Goal: Check status: Check status

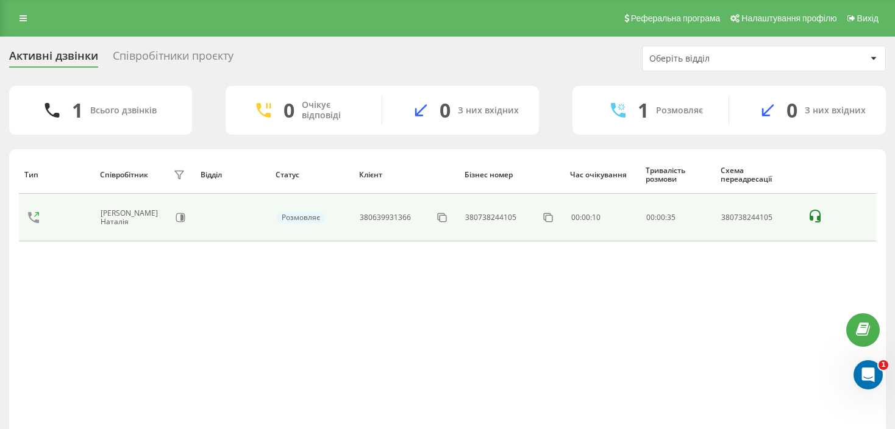
click at [824, 212] on td at bounding box center [838, 218] width 75 height 48
click at [812, 215] on icon at bounding box center [814, 216] width 15 height 15
